Goal: Transaction & Acquisition: Download file/media

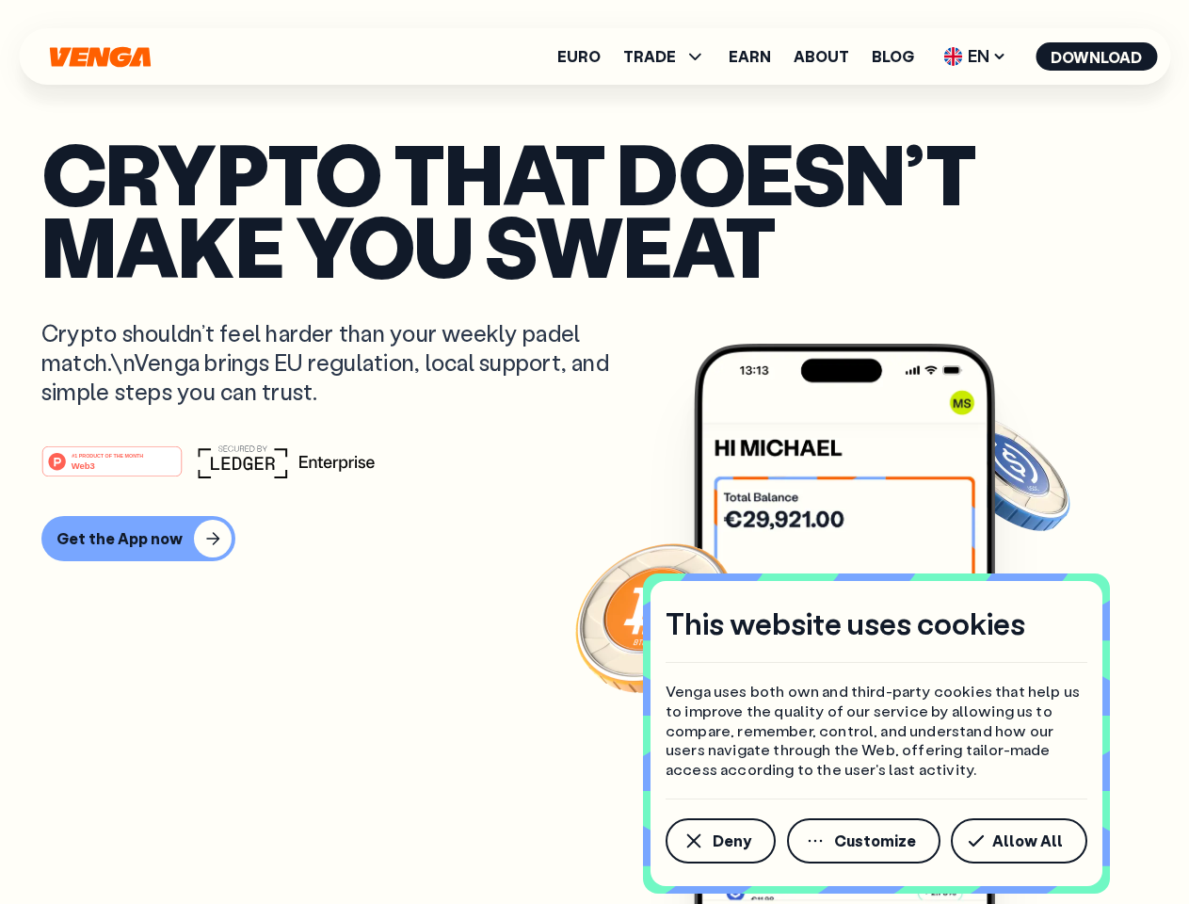
click at [594, 452] on div "#1 PRODUCT OF THE MONTH Web3" at bounding box center [594, 462] width 1107 height 34
click at [720, 841] on span "Deny" at bounding box center [732, 840] width 39 height 15
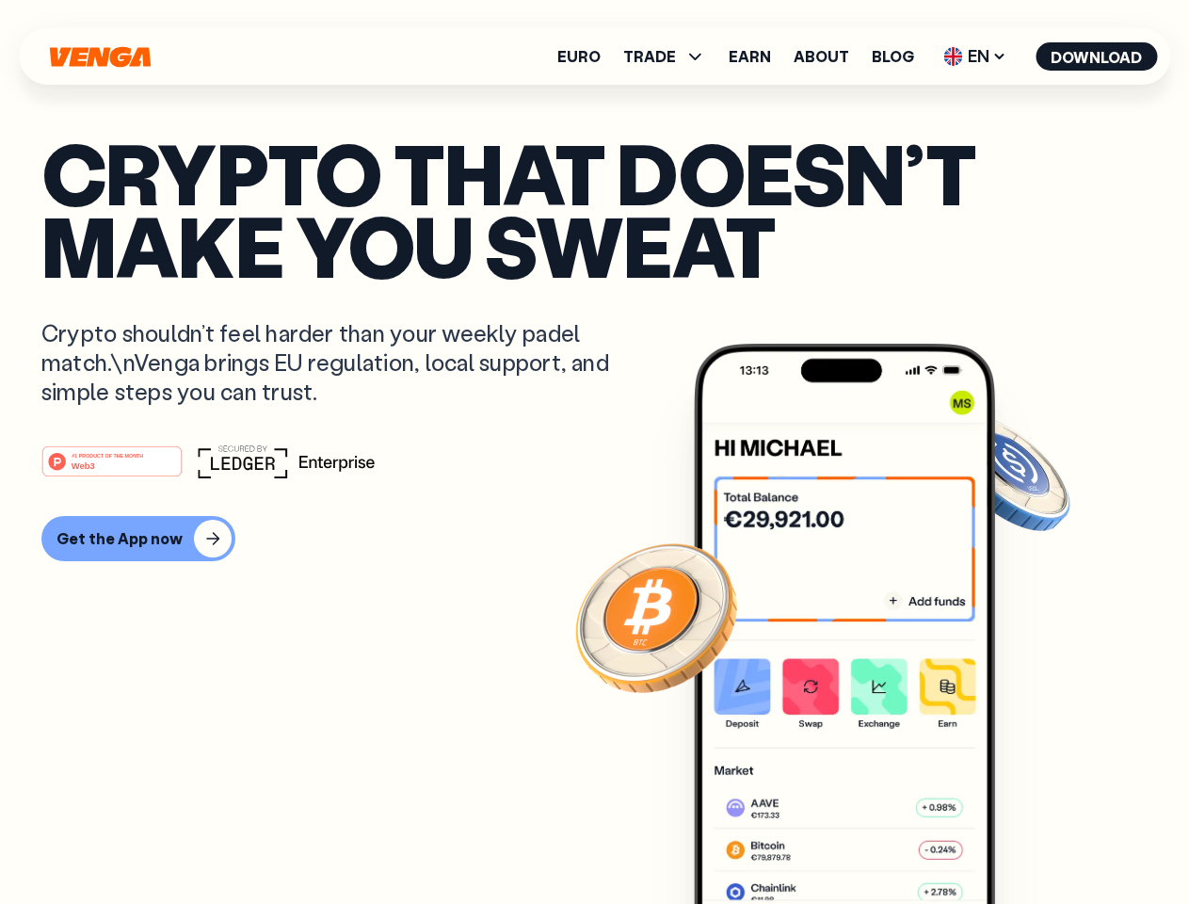
click at [865, 841] on img at bounding box center [844, 659] width 301 height 631
click at [1023, 841] on article "Crypto that doesn’t make you sweat Crypto shouldn’t feel harder than your weekl…" at bounding box center [594, 490] width 1107 height 706
click at [671, 57] on span "TRADE" at bounding box center [649, 56] width 53 height 15
click at [976, 57] on span "EN" at bounding box center [975, 56] width 76 height 30
click at [1097, 57] on button "Download" at bounding box center [1096, 56] width 121 height 28
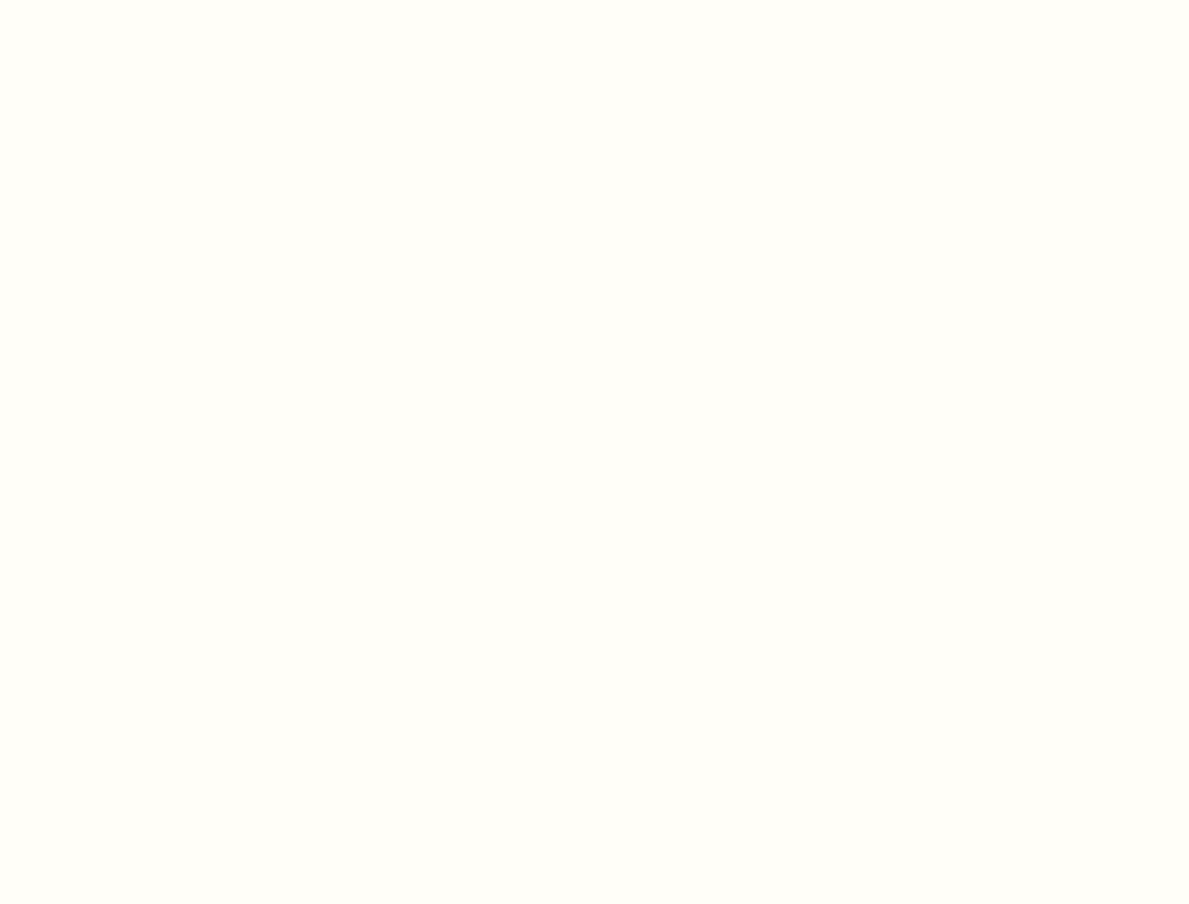
click at [136, 0] on html "This website uses cookies Venga uses both own and third-party cookies that help…" at bounding box center [594, 0] width 1189 height 0
click at [115, 0] on html "This website uses cookies Venga uses both own and third-party cookies that help…" at bounding box center [594, 0] width 1189 height 0
